Goal: Task Accomplishment & Management: Use online tool/utility

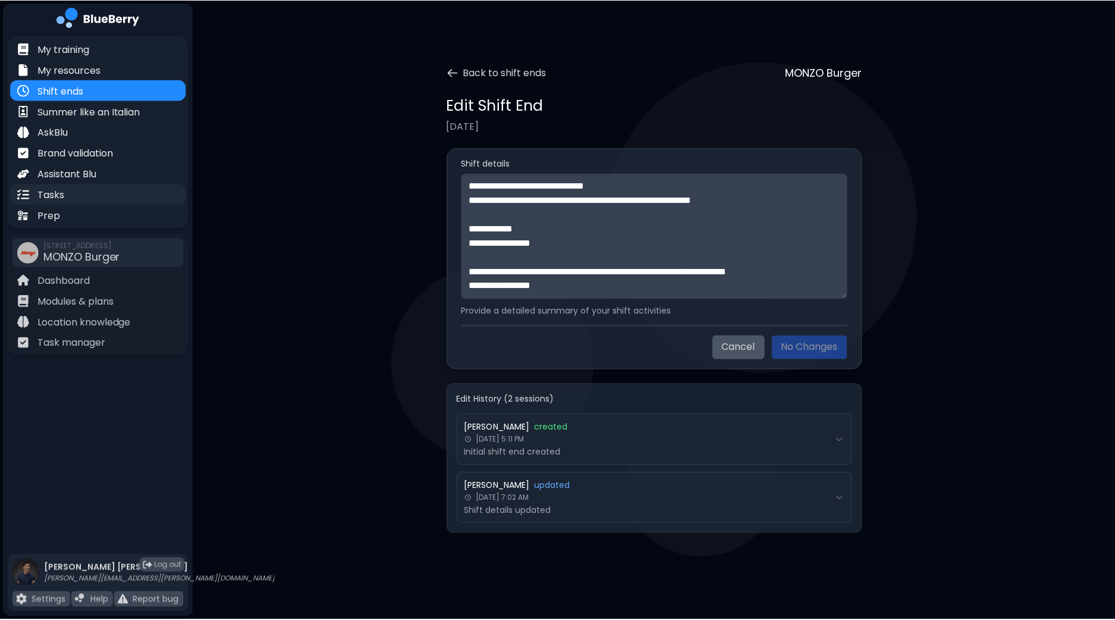
scroll to position [1179, 0]
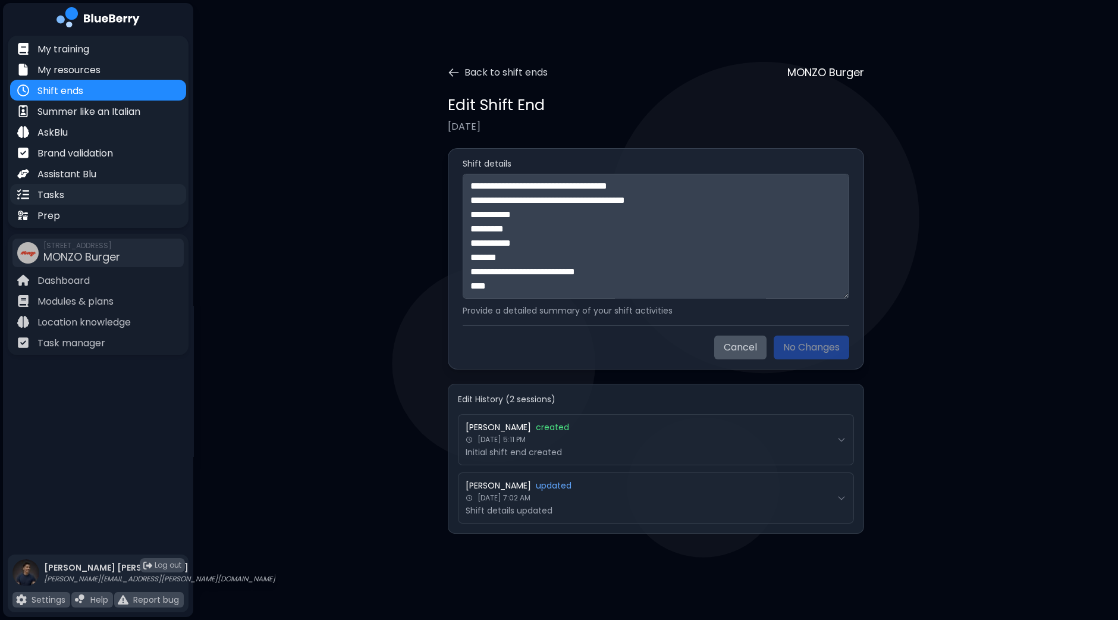
click at [62, 189] on p "Tasks" at bounding box center [50, 195] width 27 height 14
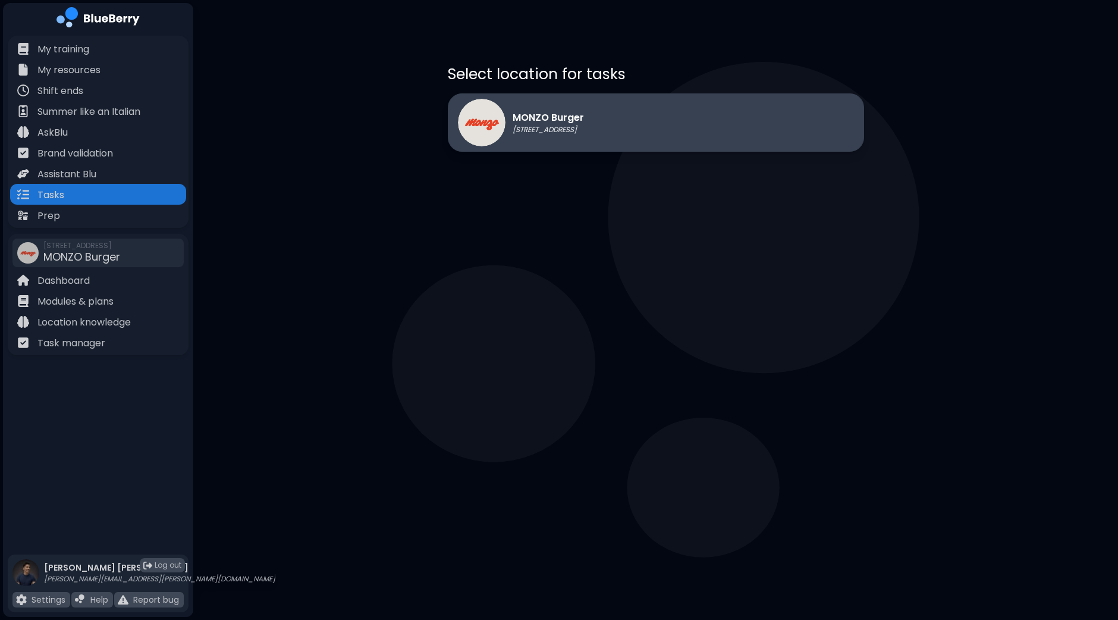
click at [651, 140] on div "MONZO Burger [STREET_ADDRESS]" at bounding box center [656, 122] width 416 height 58
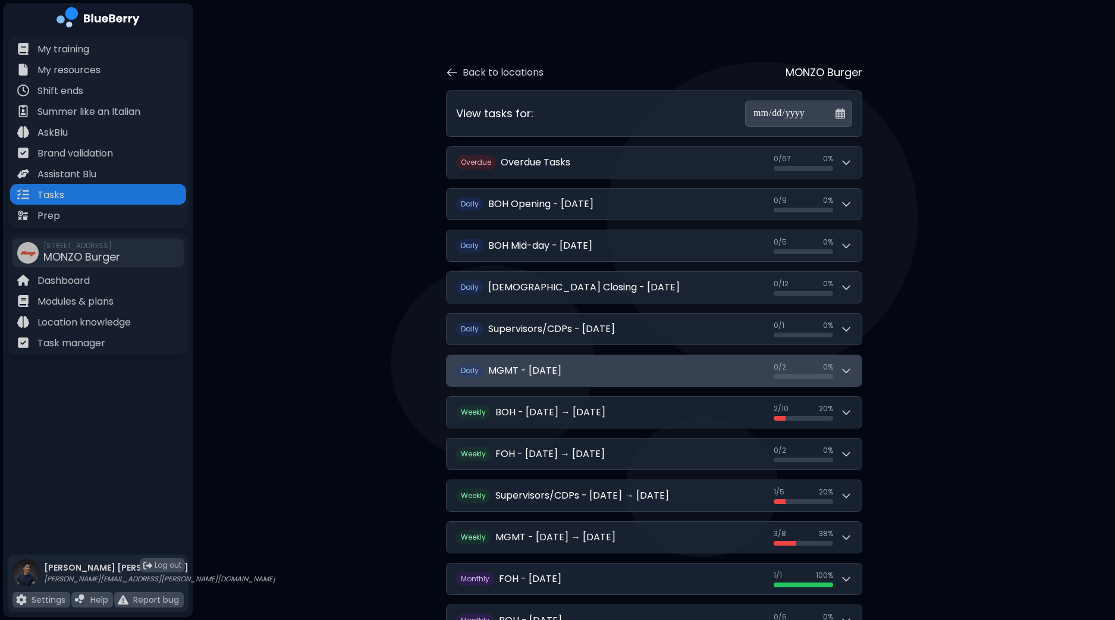
click at [849, 369] on icon at bounding box center [846, 371] width 7 height 4
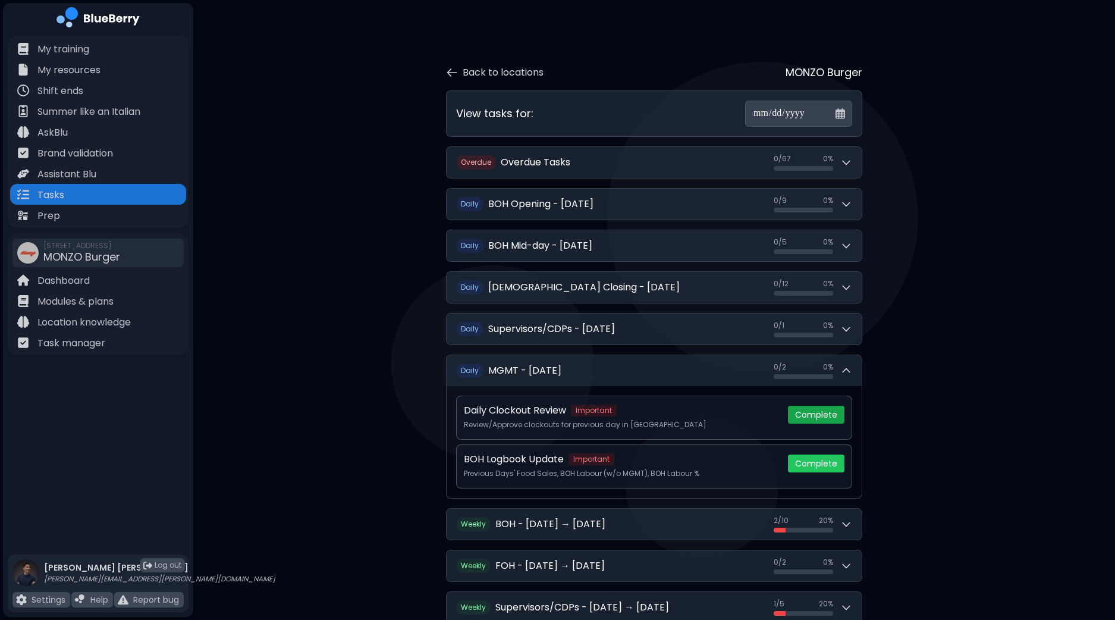
click at [824, 412] on button "Complete" at bounding box center [816, 415] width 57 height 18
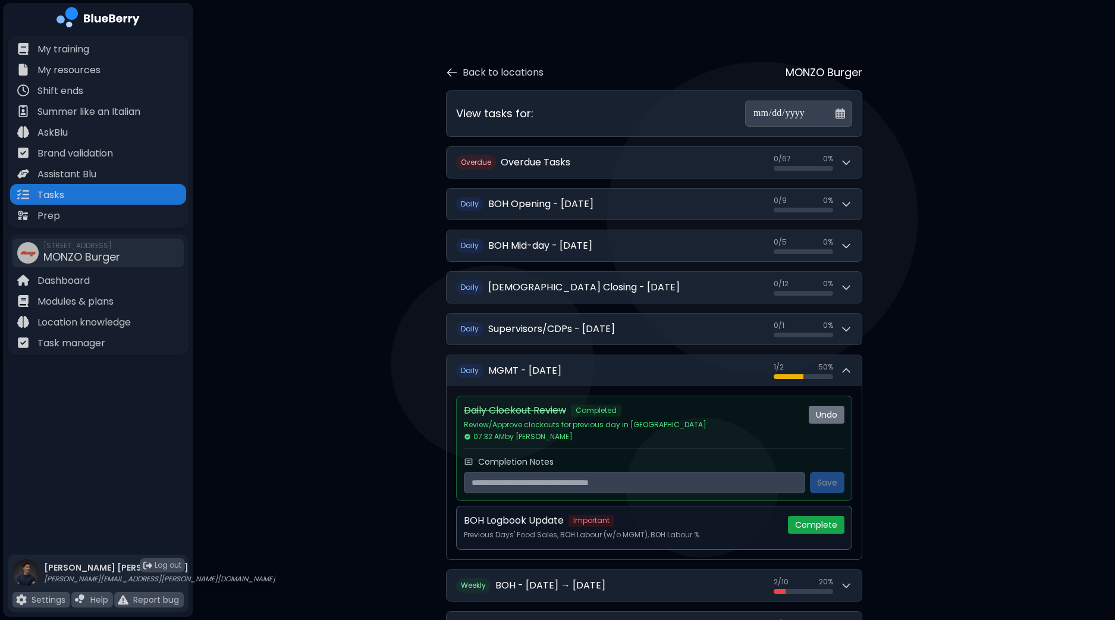
click at [827, 527] on button "Complete" at bounding box center [816, 525] width 57 height 18
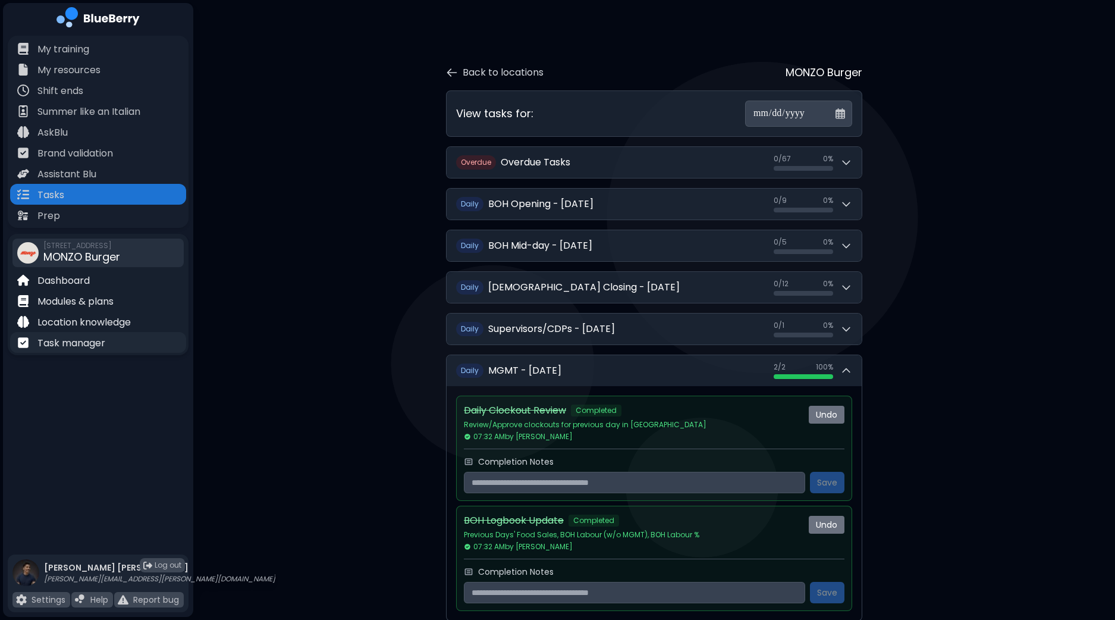
click at [131, 337] on div "Task manager" at bounding box center [98, 342] width 176 height 21
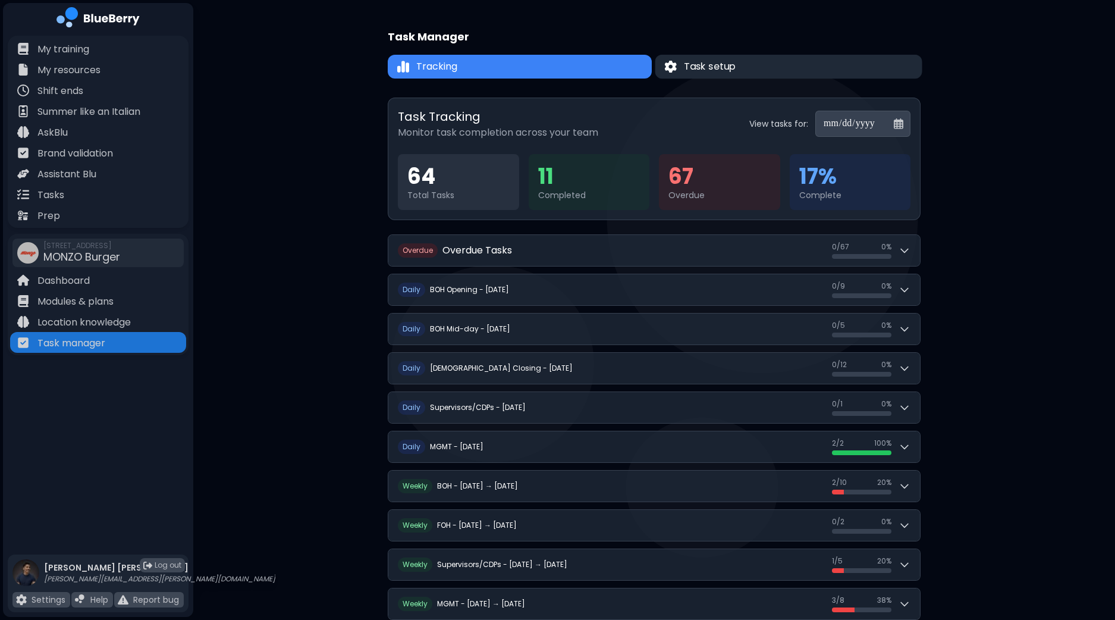
click at [694, 77] on button "Task setup" at bounding box center [788, 67] width 267 height 24
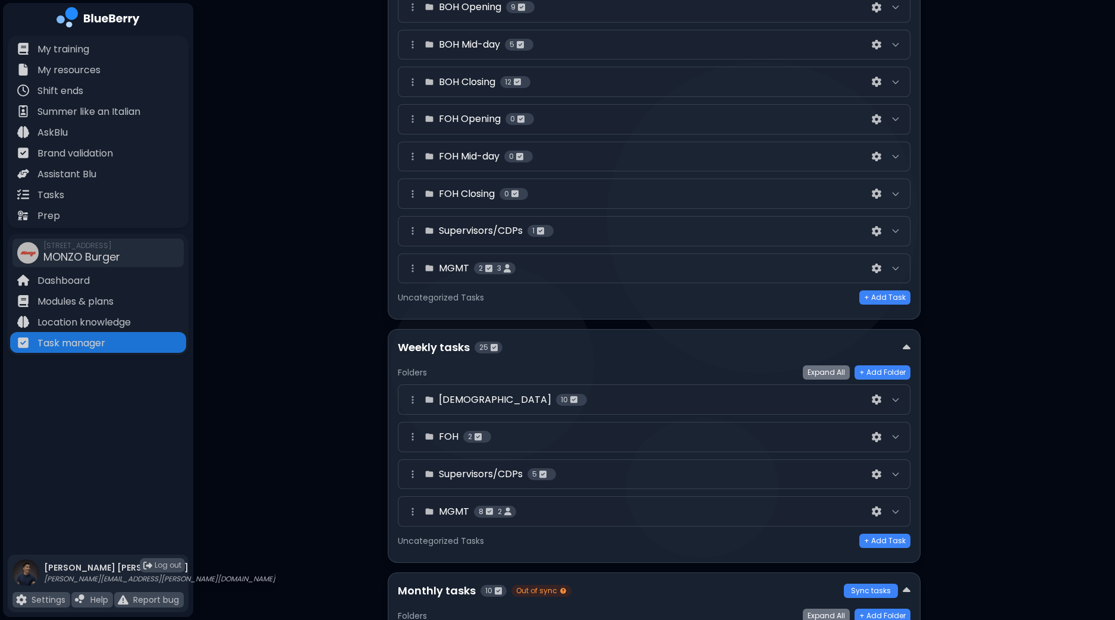
scroll to position [89, 0]
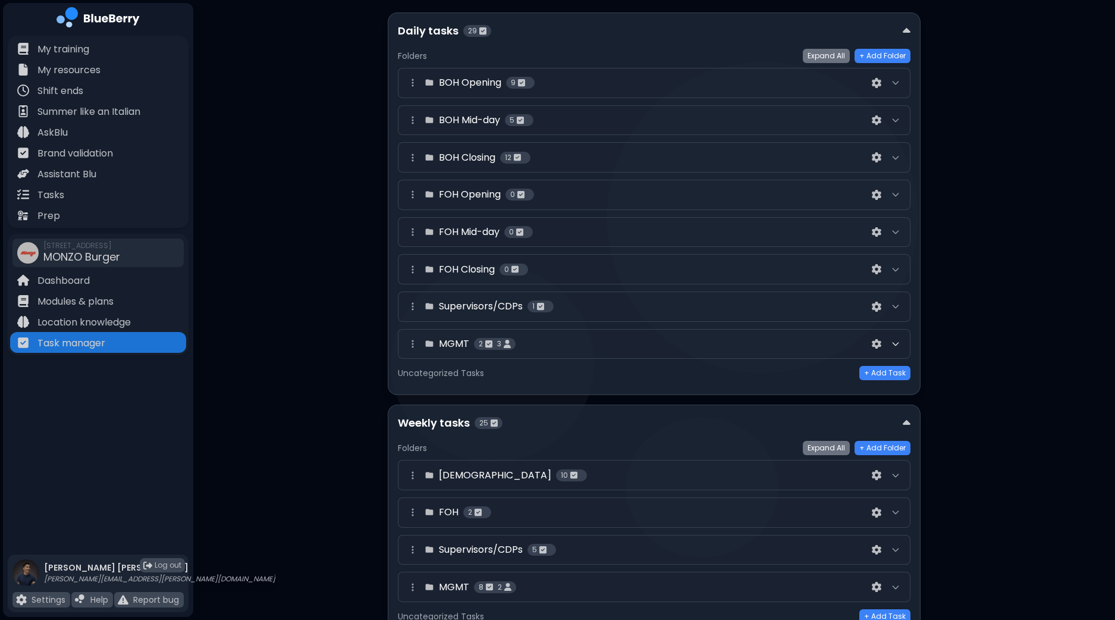
click at [895, 343] on icon at bounding box center [896, 344] width 10 height 10
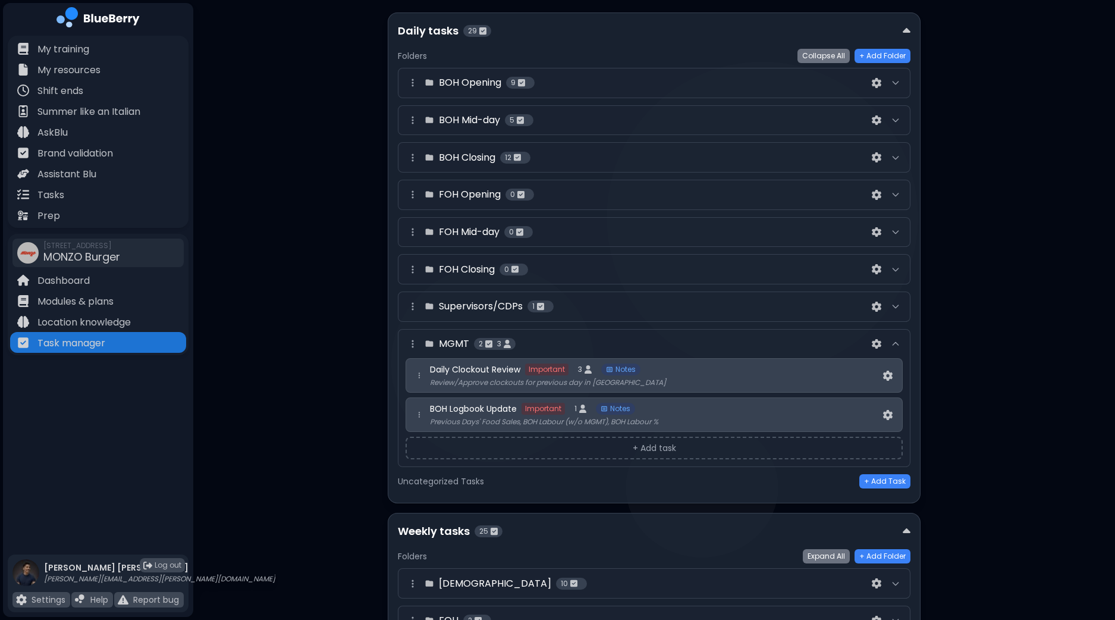
click at [675, 446] on button "+ Add task" at bounding box center [654, 448] width 497 height 23
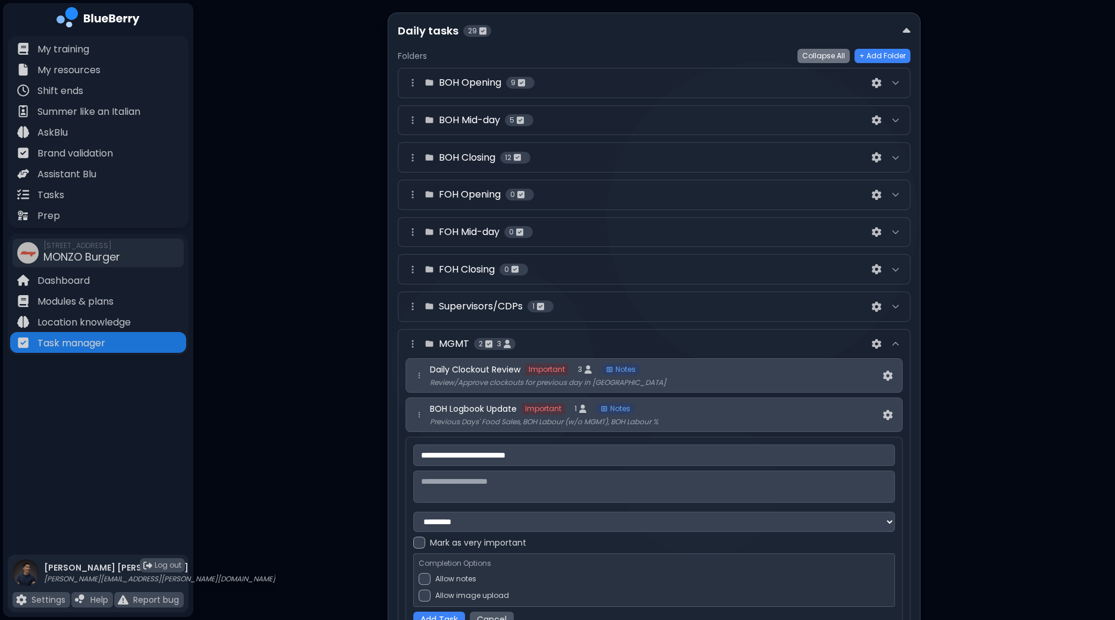
type input "**********"
click at [556, 476] on textarea "**********" at bounding box center [654, 487] width 482 height 32
type textarea "**********"
click at [424, 577] on div at bounding box center [425, 579] width 12 height 12
click at [418, 542] on div at bounding box center [419, 543] width 12 height 12
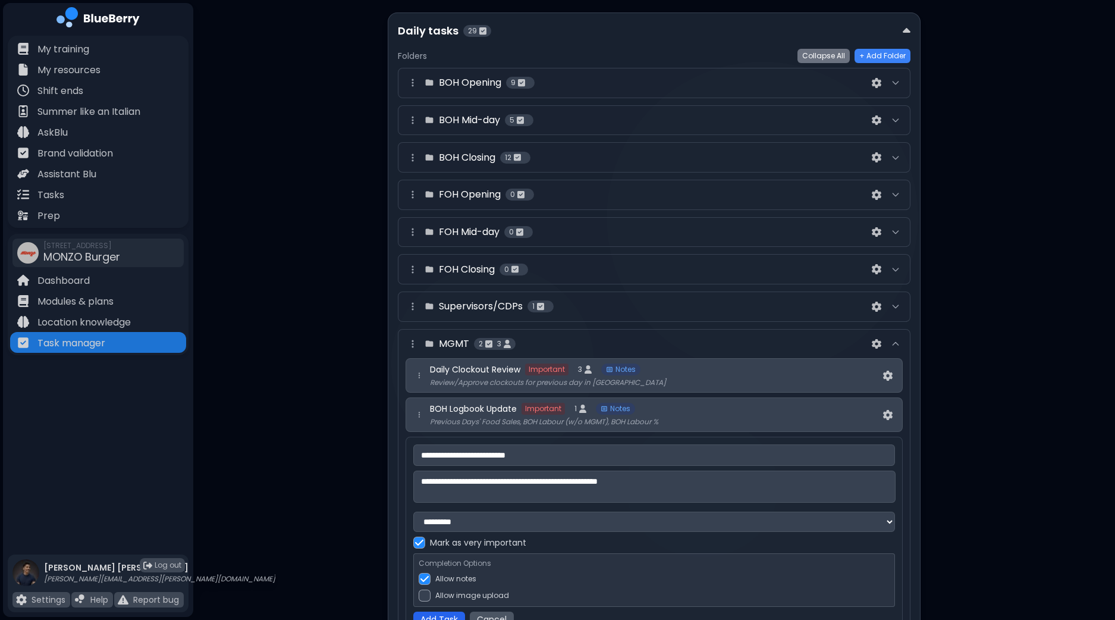
click at [449, 615] on button "Add Task" at bounding box center [439, 618] width 52 height 15
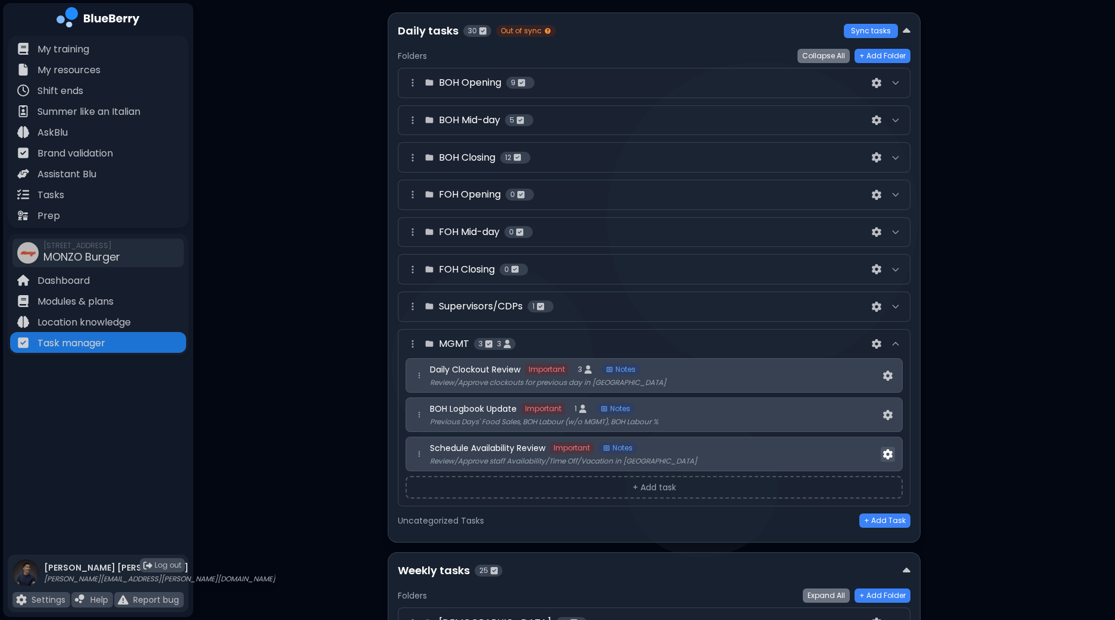
click at [885, 456] on img at bounding box center [888, 454] width 10 height 10
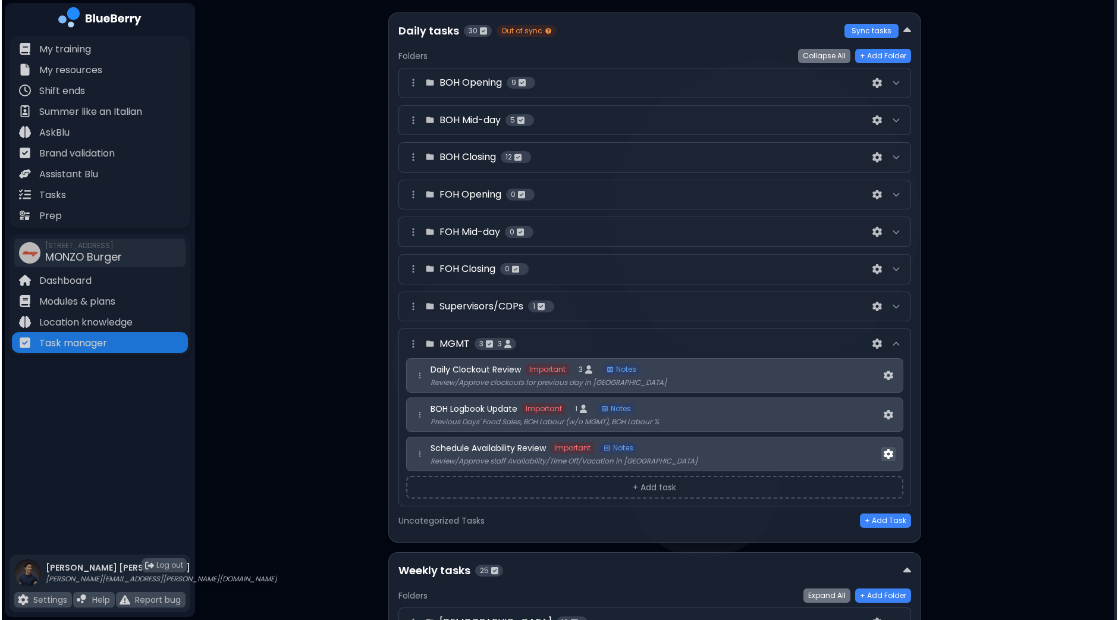
scroll to position [0, 0]
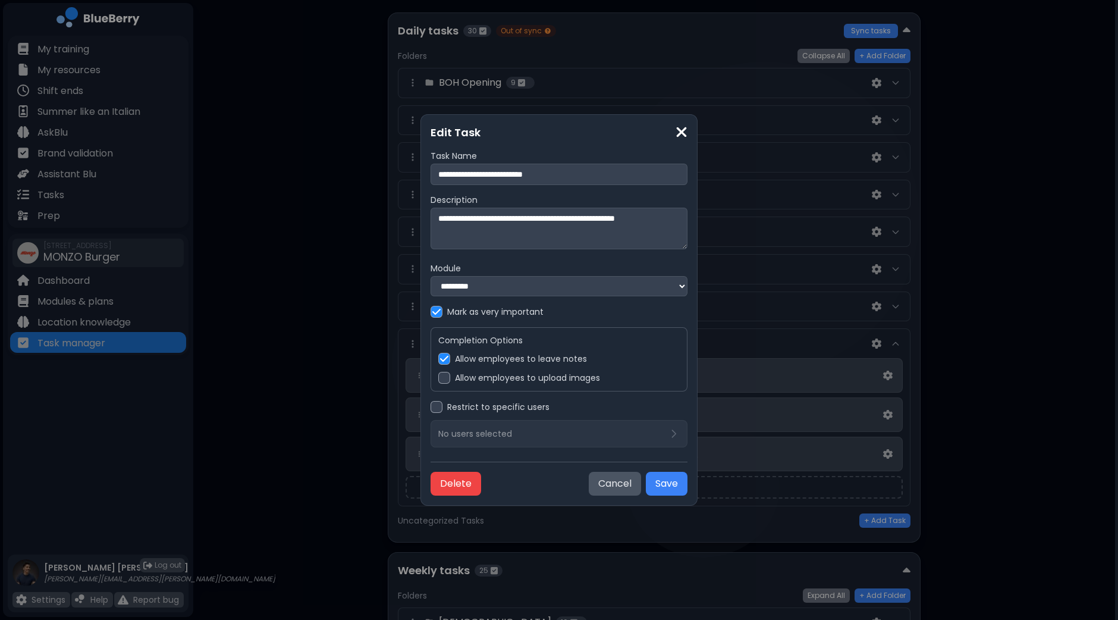
click at [437, 170] on input "**********" at bounding box center [559, 174] width 257 height 21
type input "**********"
click at [680, 482] on button "Save" at bounding box center [667, 484] width 42 height 24
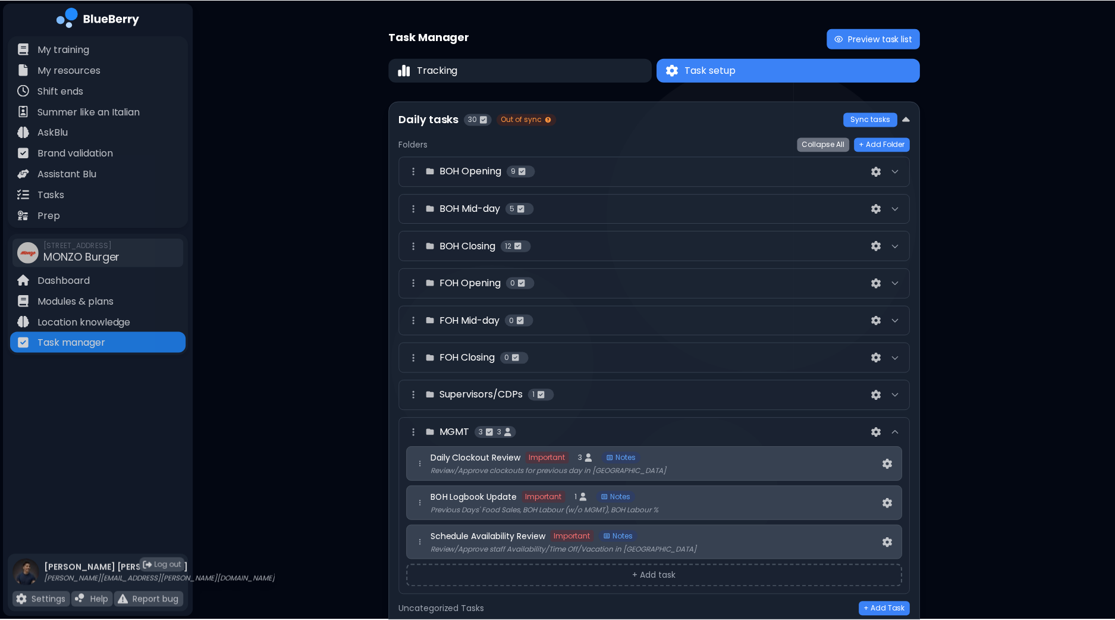
scroll to position [89, 0]
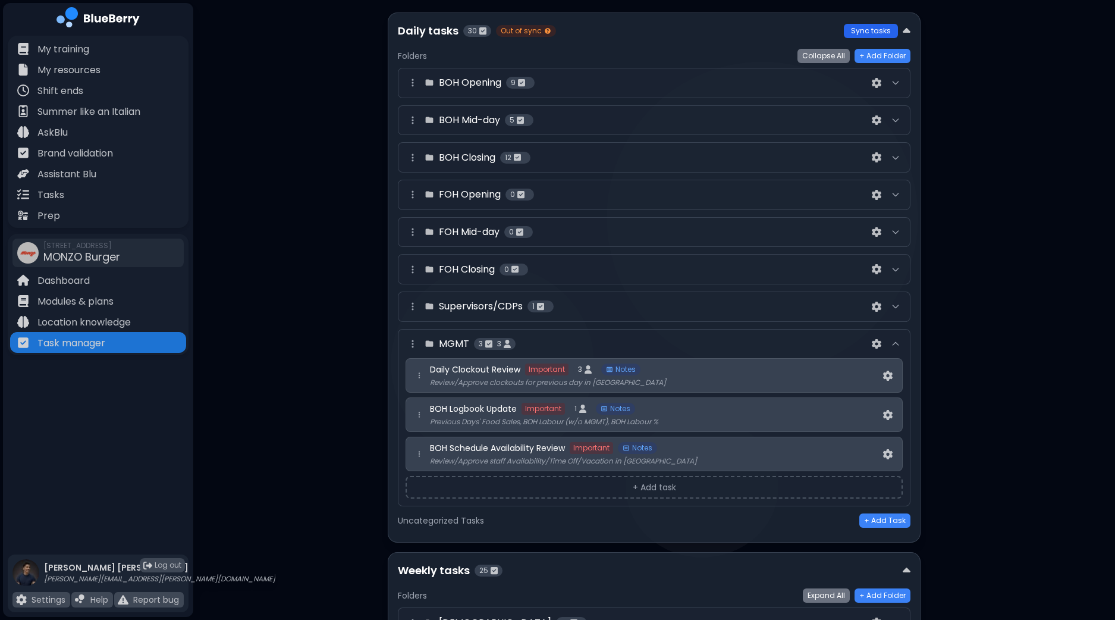
click at [872, 31] on button "Sync tasks" at bounding box center [871, 31] width 54 height 14
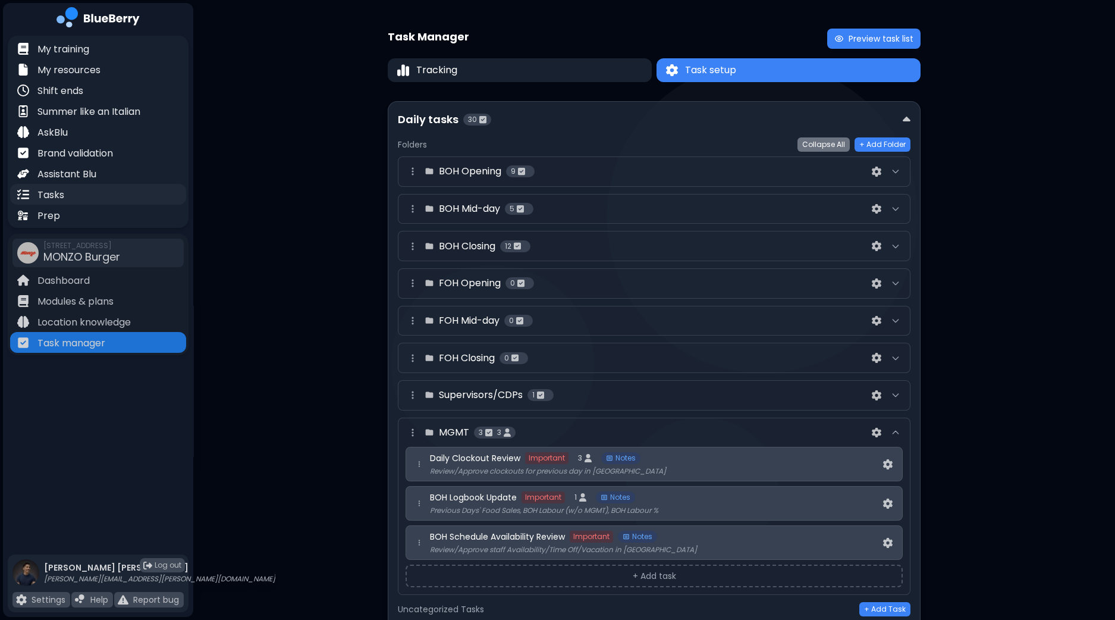
click at [72, 196] on div "Tasks" at bounding box center [98, 194] width 176 height 21
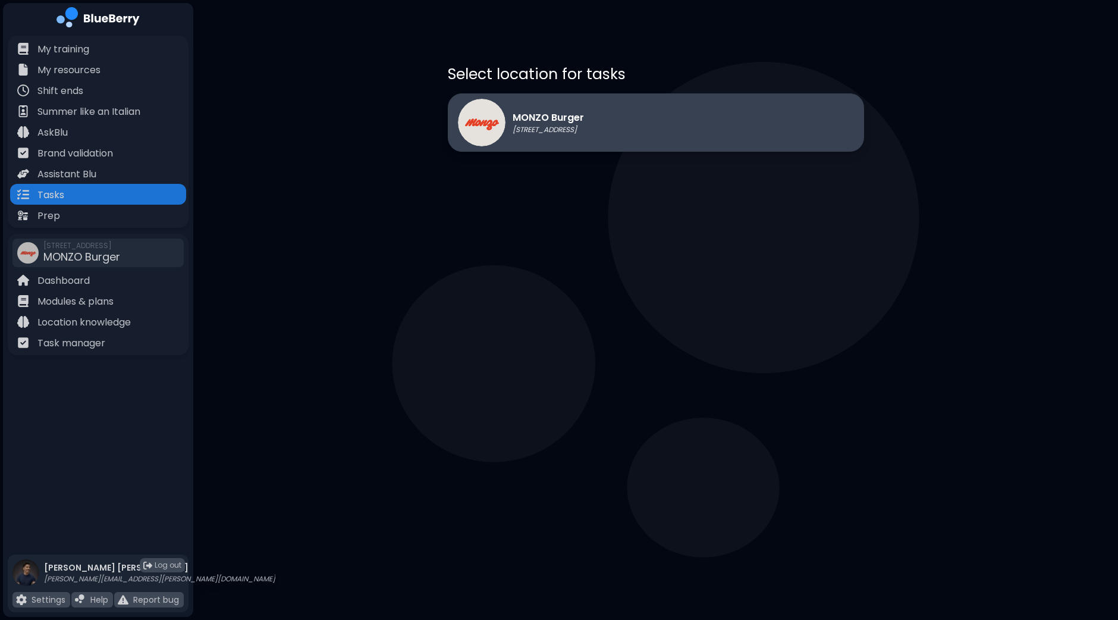
click at [685, 138] on div "MONZO Burger [STREET_ADDRESS]" at bounding box center [656, 122] width 416 height 58
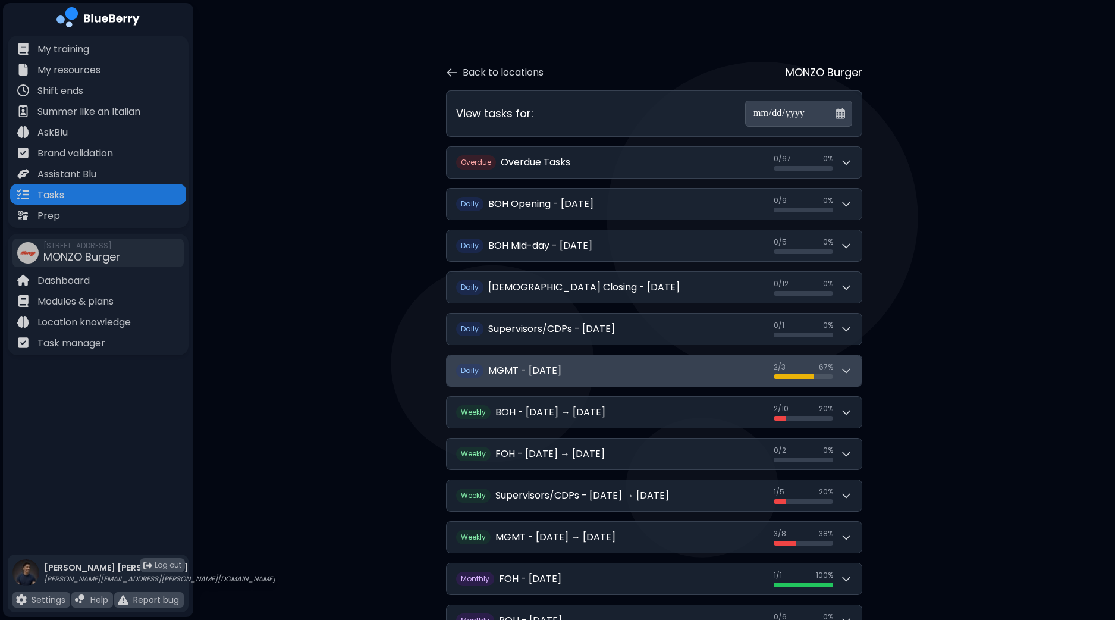
click at [855, 370] on button "D aily MGMT - [DATE] 2 / 3 2 / 3 67 %" at bounding box center [654, 370] width 415 height 31
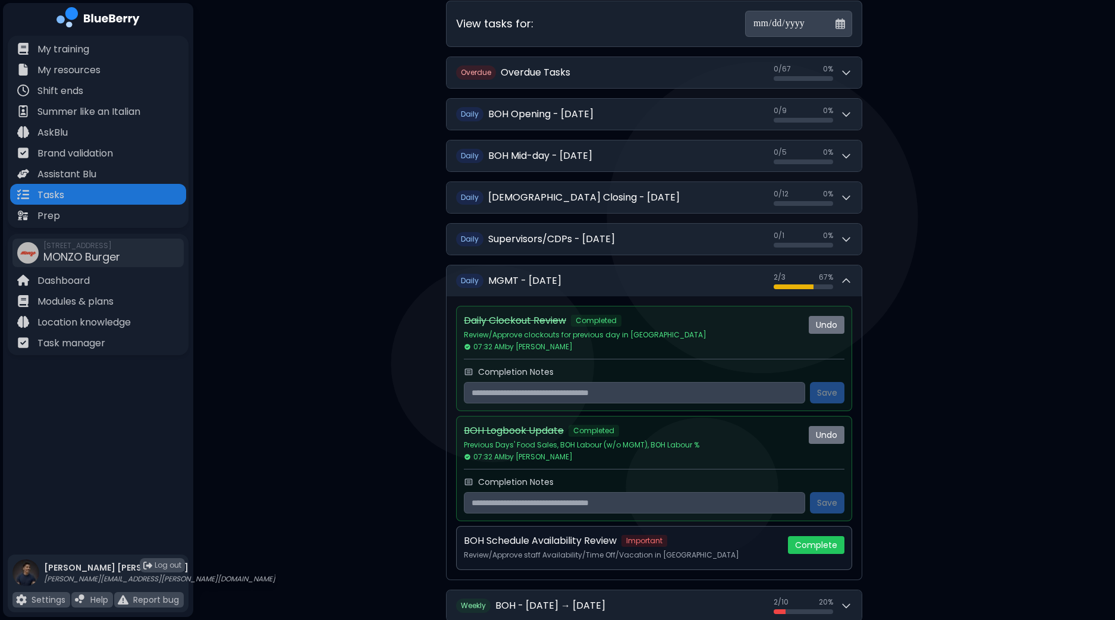
scroll to position [115, 0]
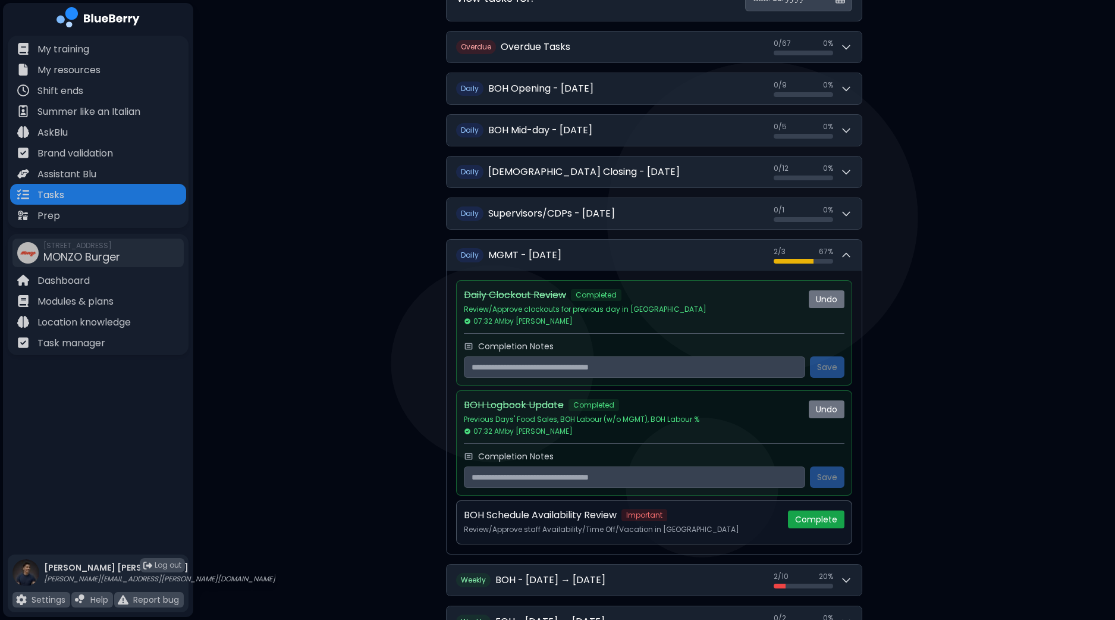
click at [805, 516] on button "Complete" at bounding box center [816, 519] width 57 height 18
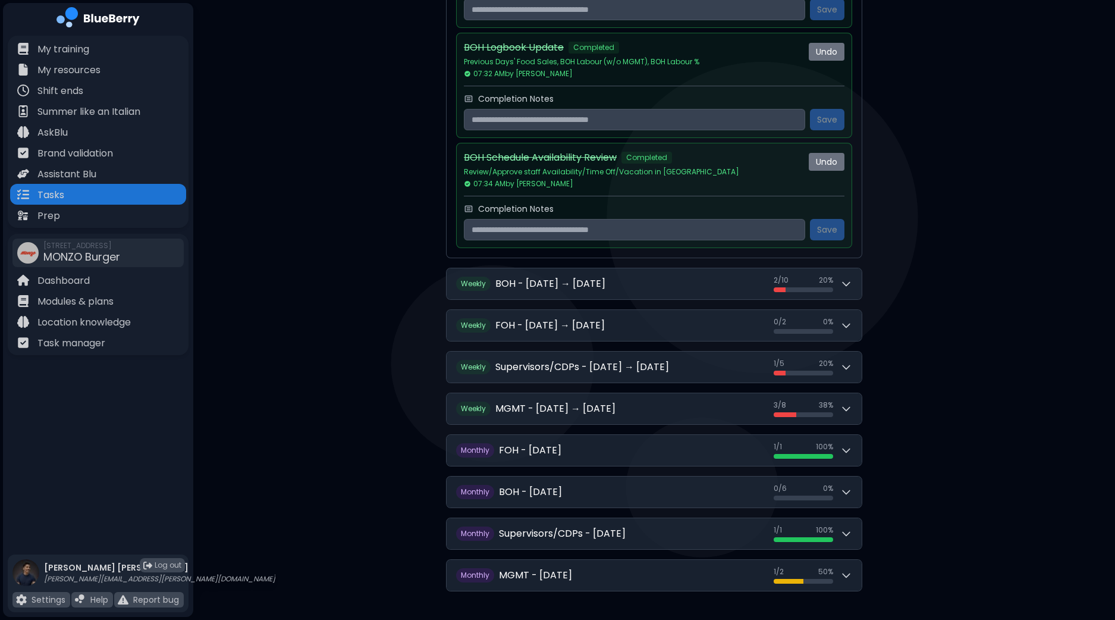
scroll to position [475, 0]
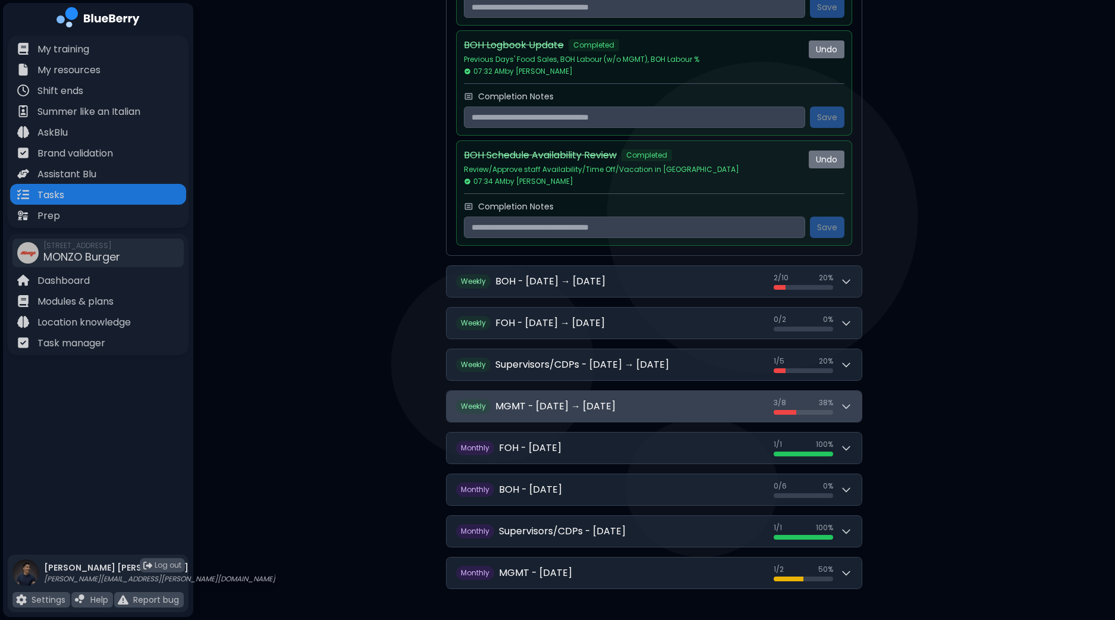
click at [854, 412] on button "W eekly MGMT - [DATE] → [DATE] 3 / 8 3 / 8 38 %" at bounding box center [654, 406] width 415 height 31
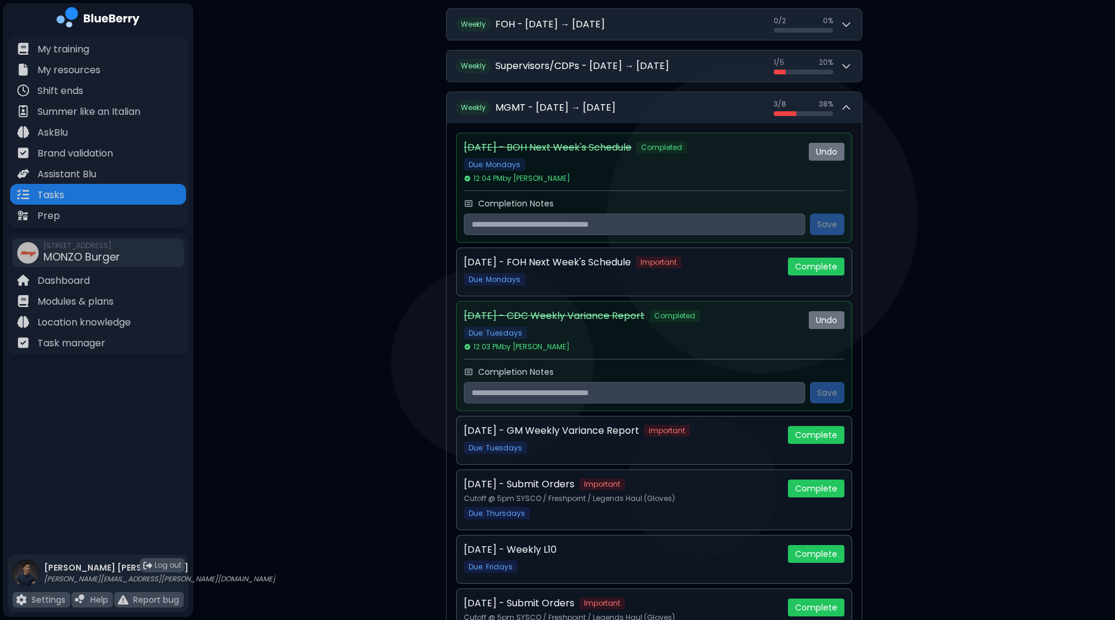
scroll to position [785, 0]
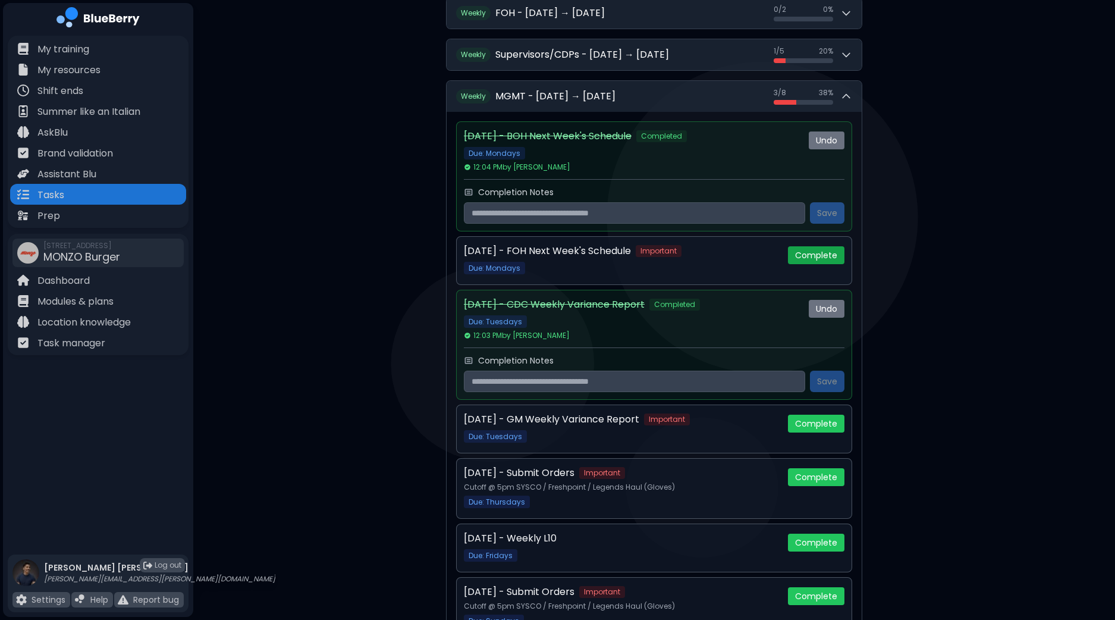
click at [837, 246] on button "Complete" at bounding box center [816, 255] width 57 height 18
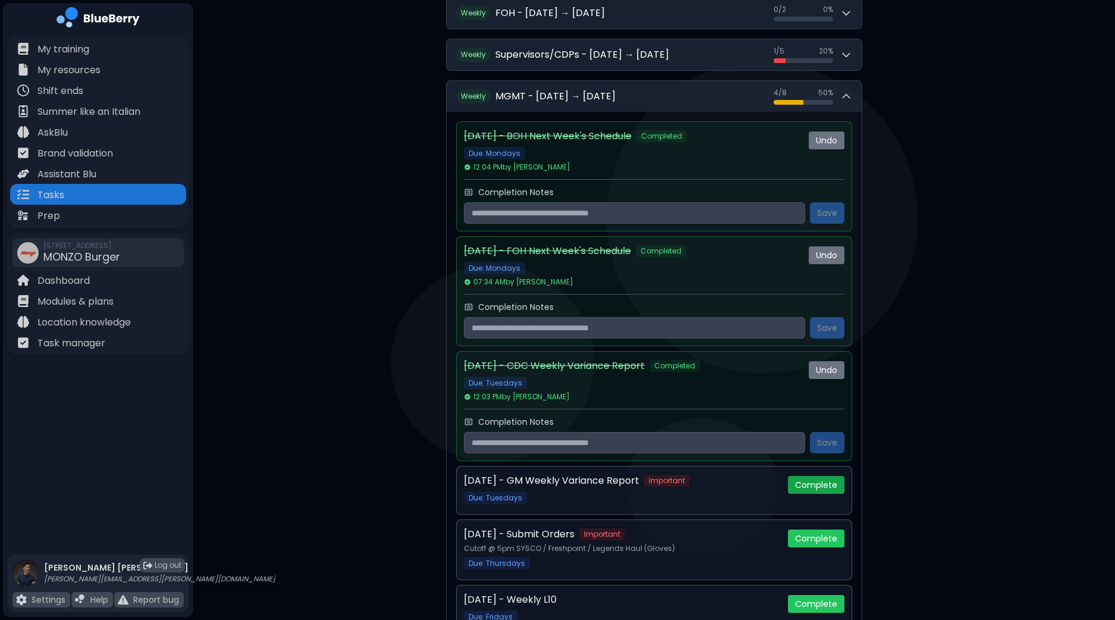
click at [824, 476] on button "Complete" at bounding box center [816, 485] width 57 height 18
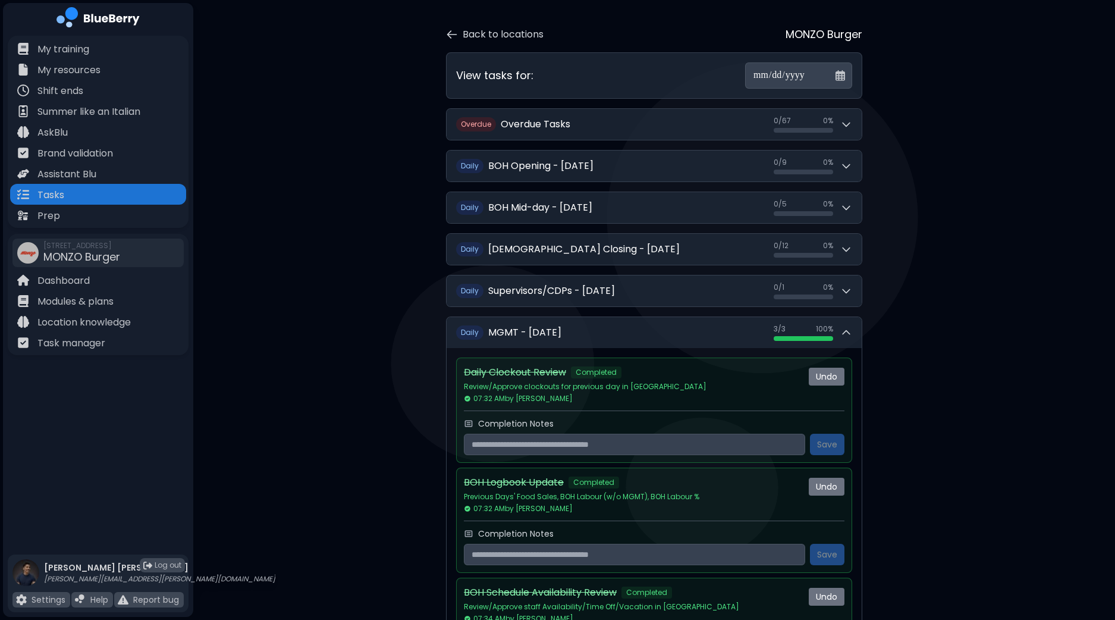
scroll to position [10, 0]
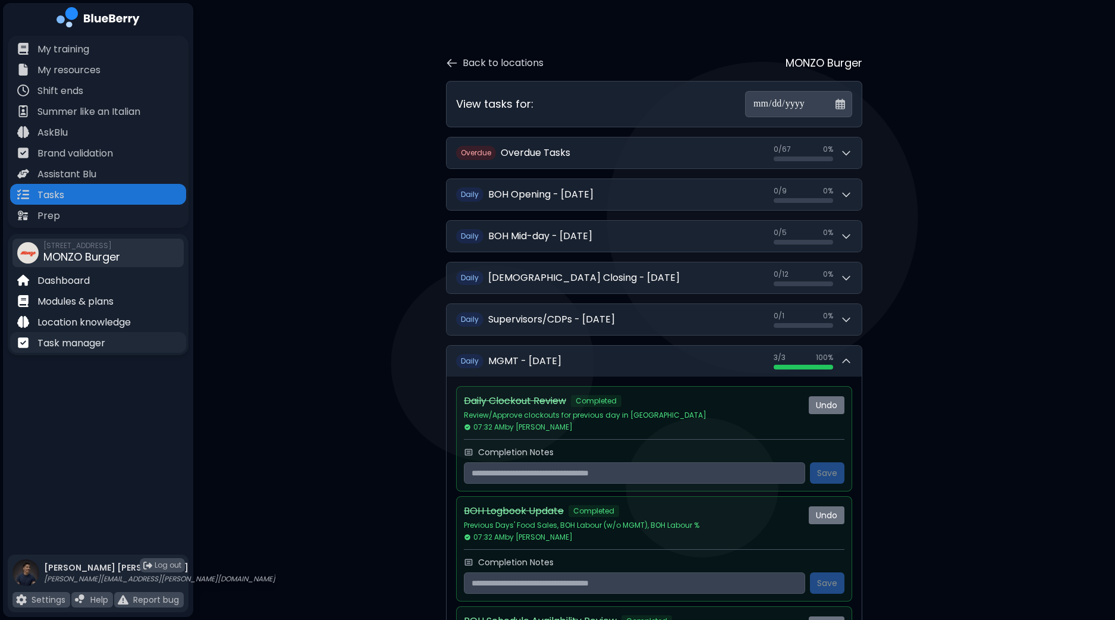
click at [71, 349] on p "Task manager" at bounding box center [71, 343] width 68 height 14
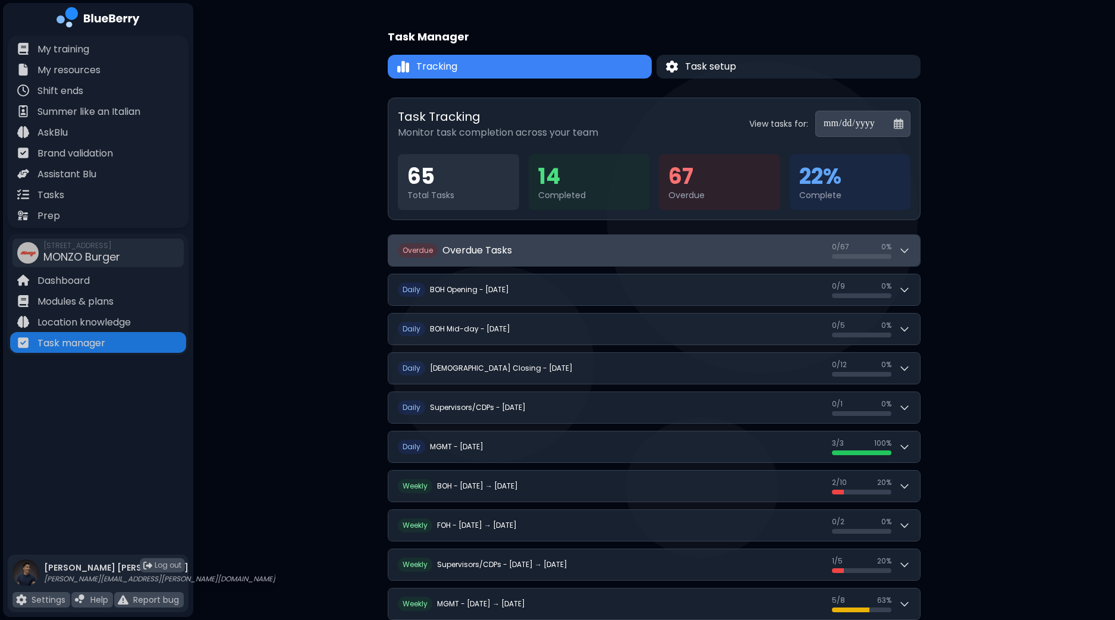
click at [915, 252] on button "O verdue Overdue Tasks 0 / 67 0 / 67 0 %" at bounding box center [654, 250] width 532 height 31
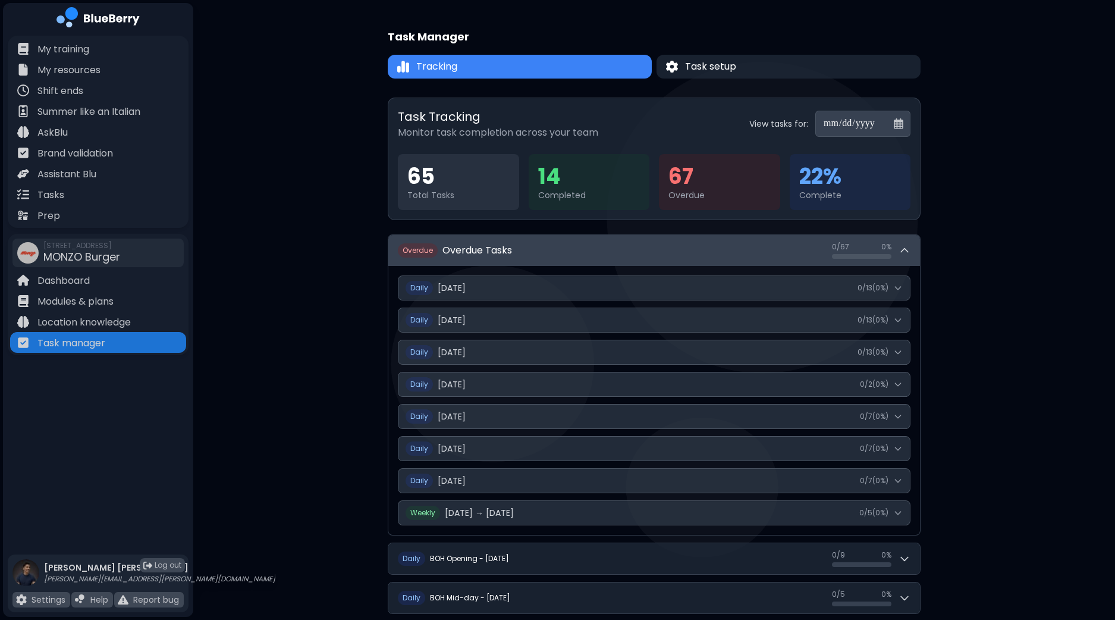
click at [915, 252] on button "O verdue Overdue Tasks 0 / 67 0 / 67 0 %" at bounding box center [654, 250] width 532 height 31
